Goal: Navigation & Orientation: Find specific page/section

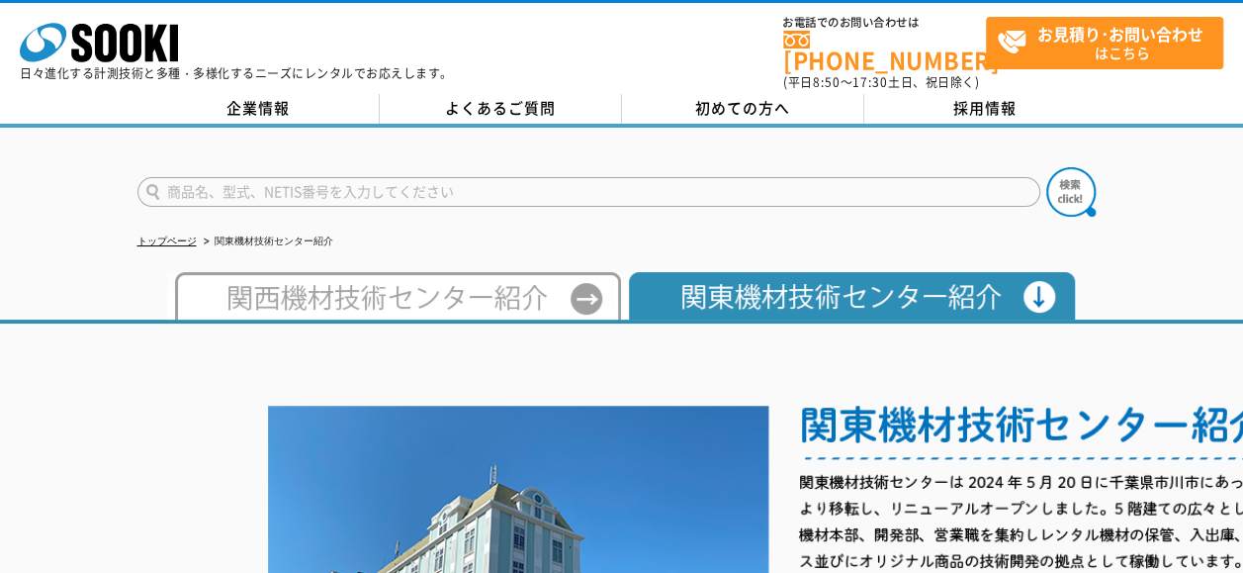
scroll to position [0, 93]
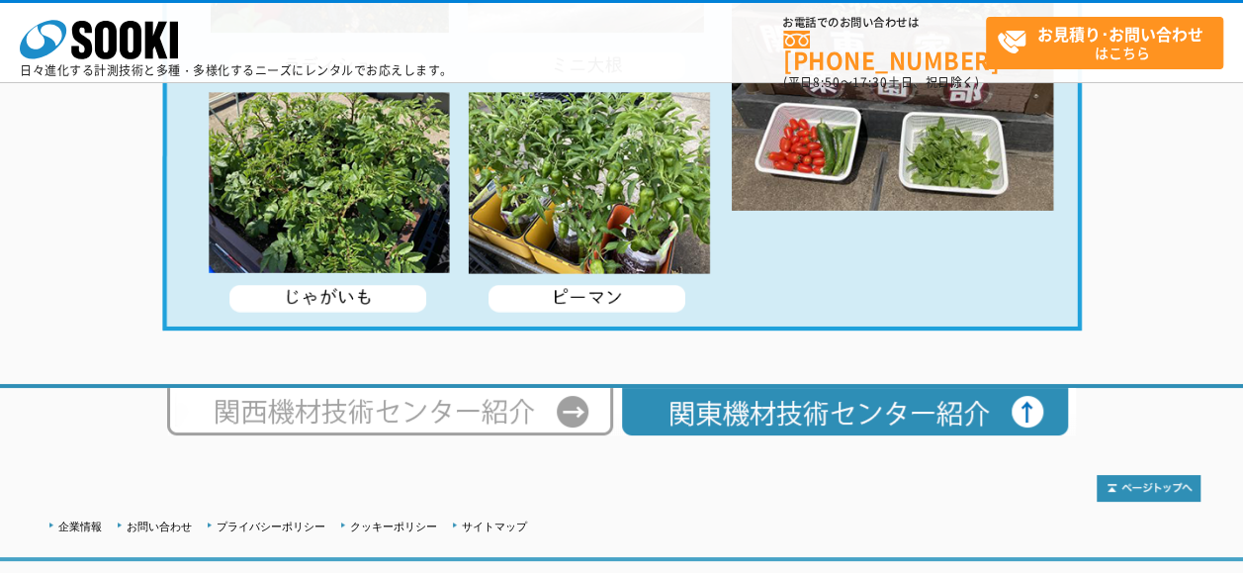
scroll to position [4011, 0]
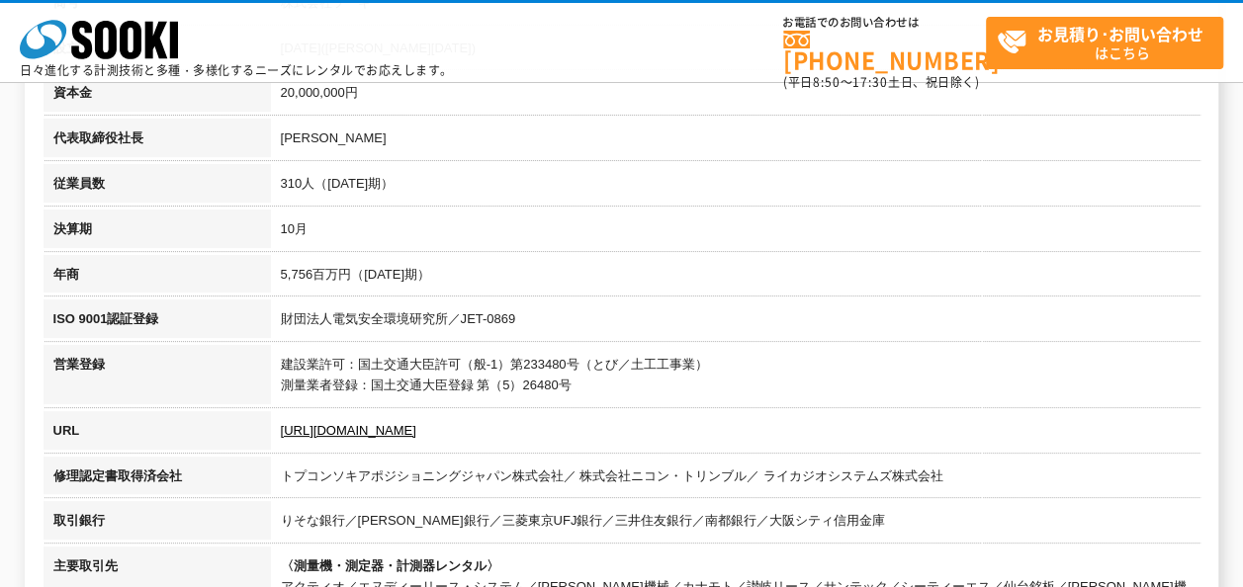
scroll to position [450, 0]
